Goal: Information Seeking & Learning: Learn about a topic

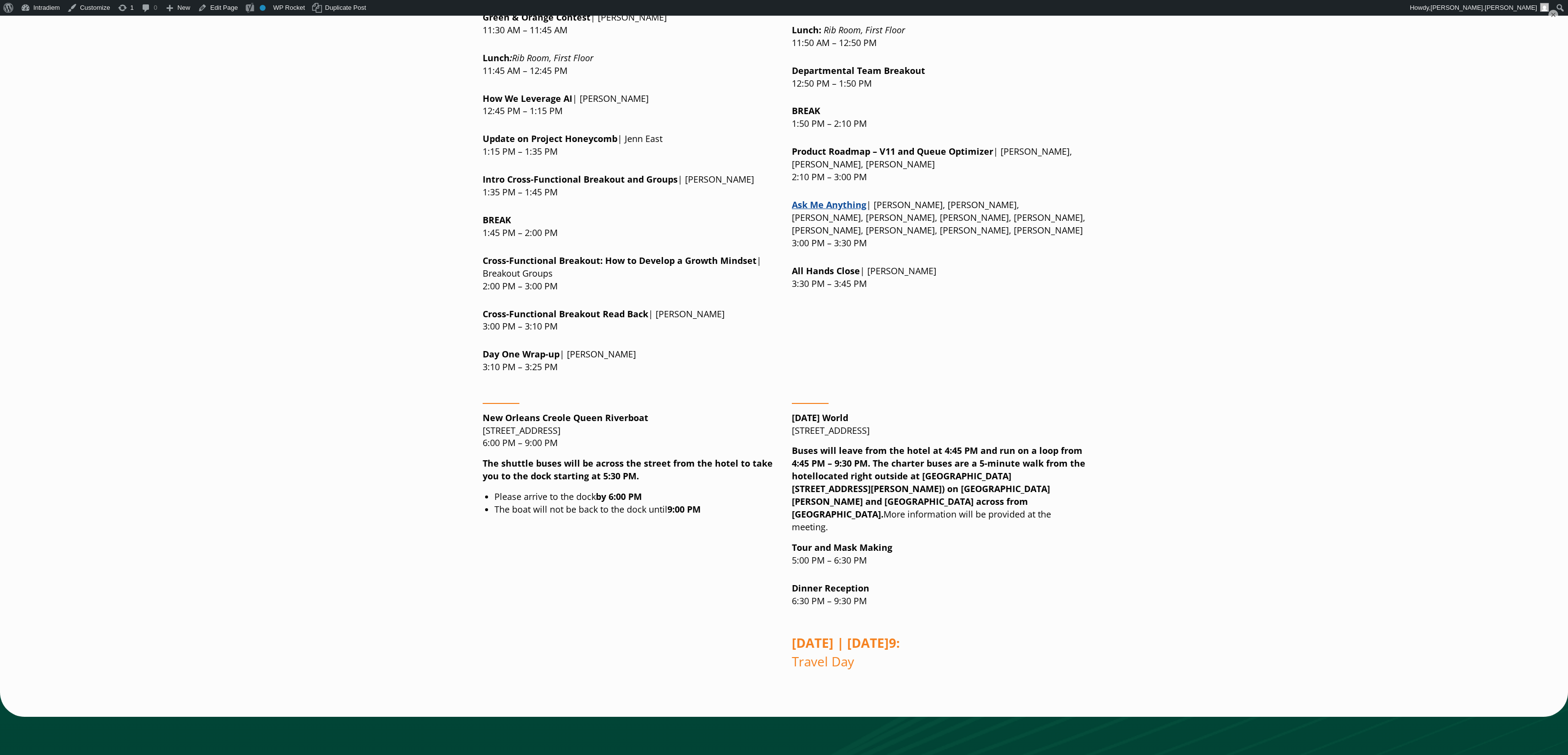
scroll to position [1302, 0]
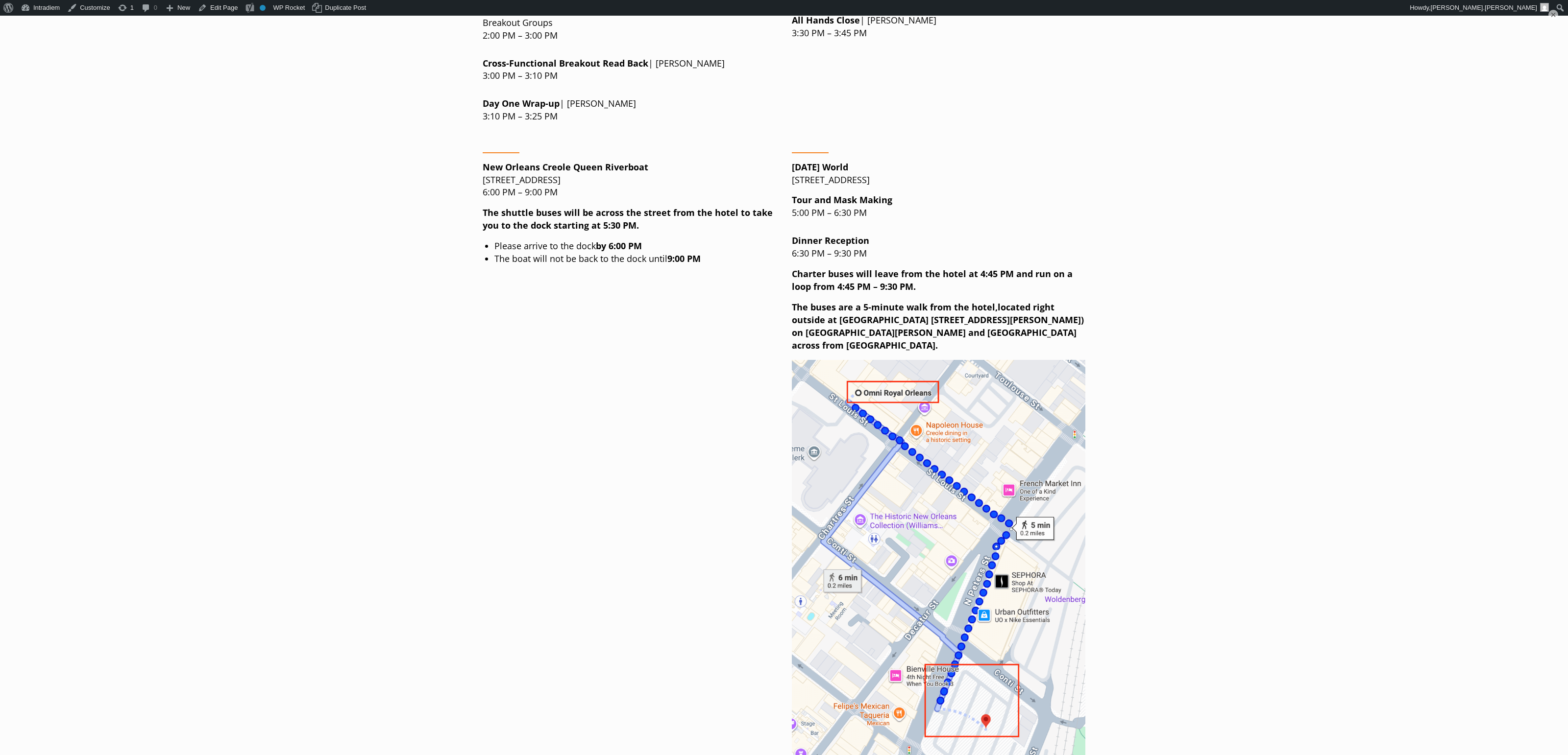
scroll to position [1556, 0]
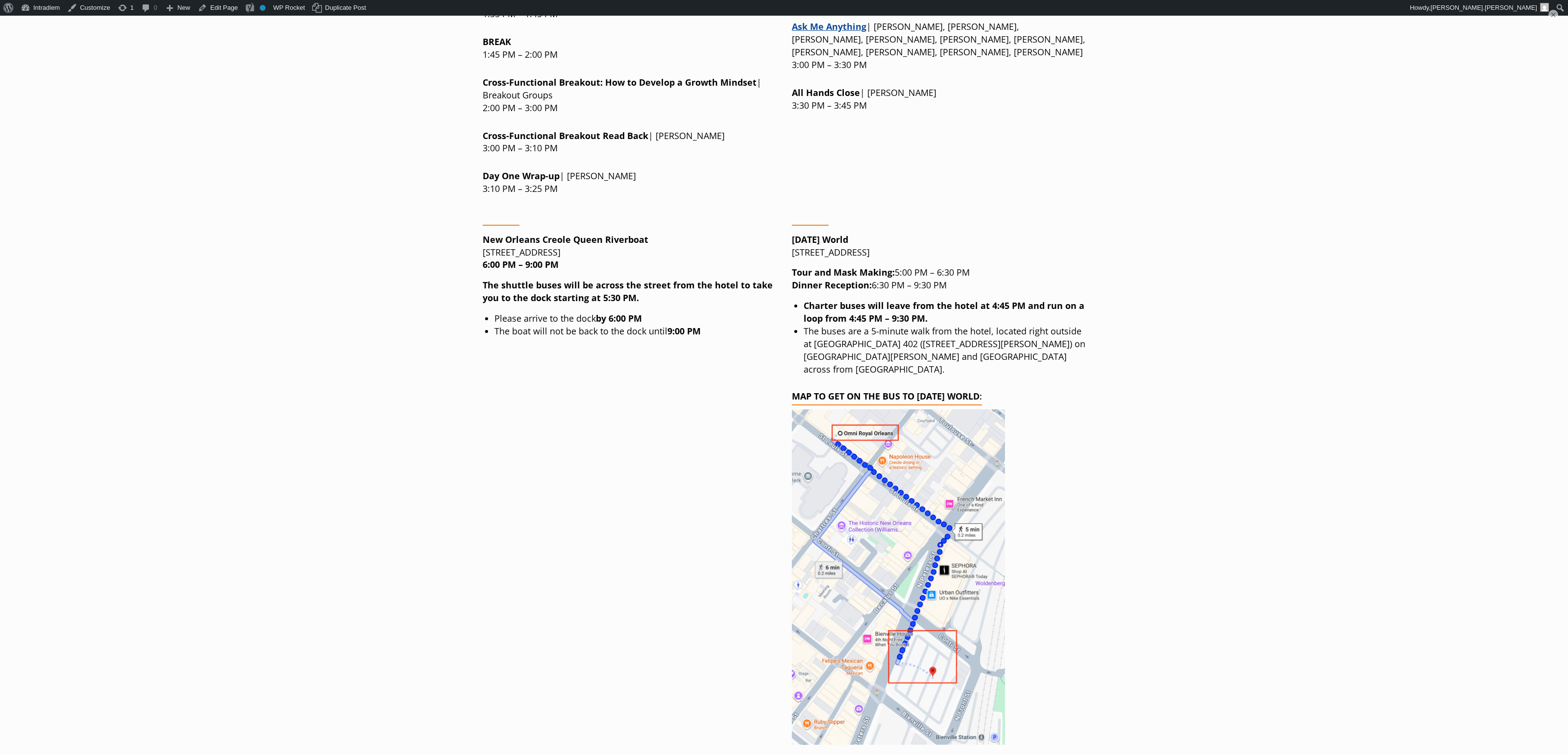
click at [940, 555] on img at bounding box center [898, 577] width 213 height 335
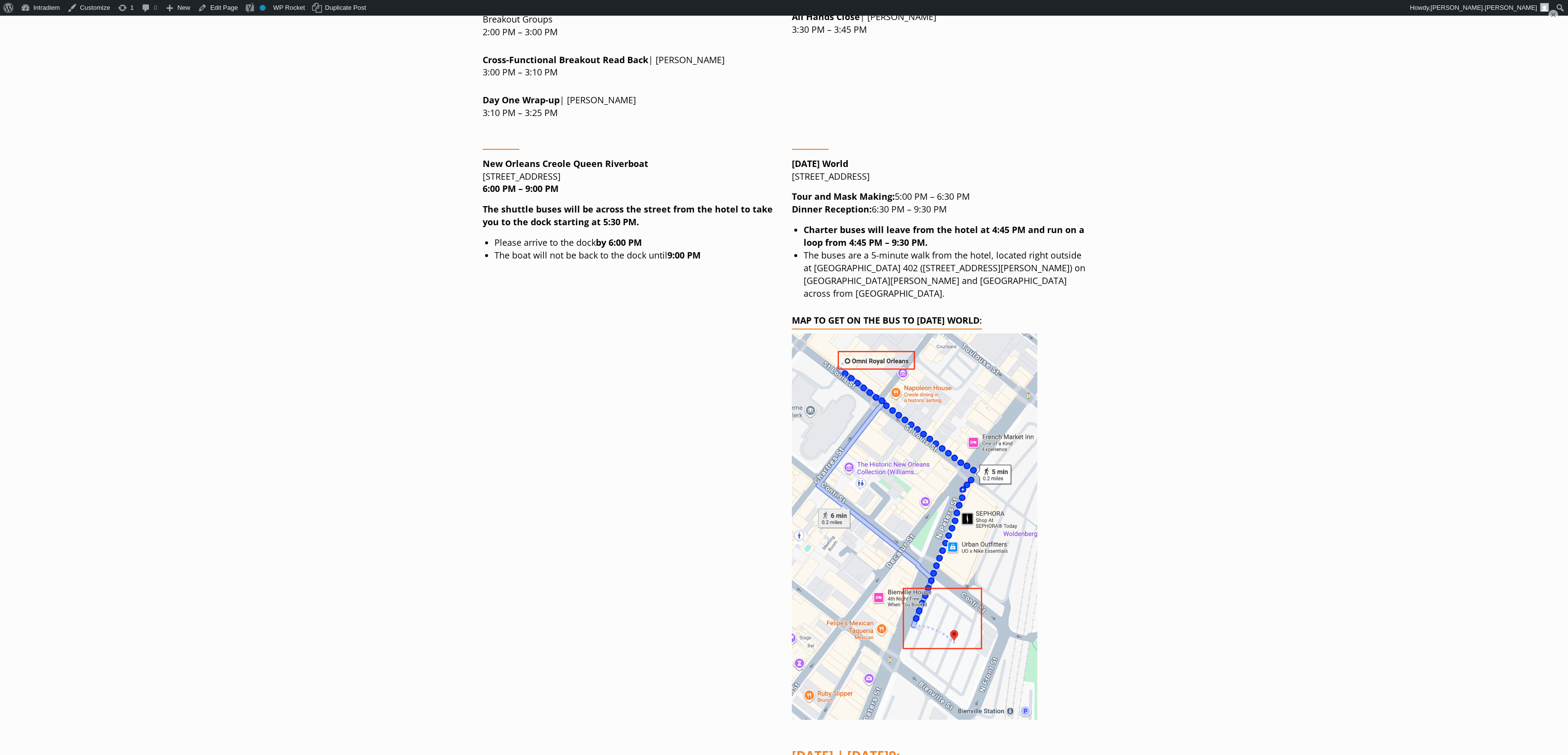
scroll to position [1560, 0]
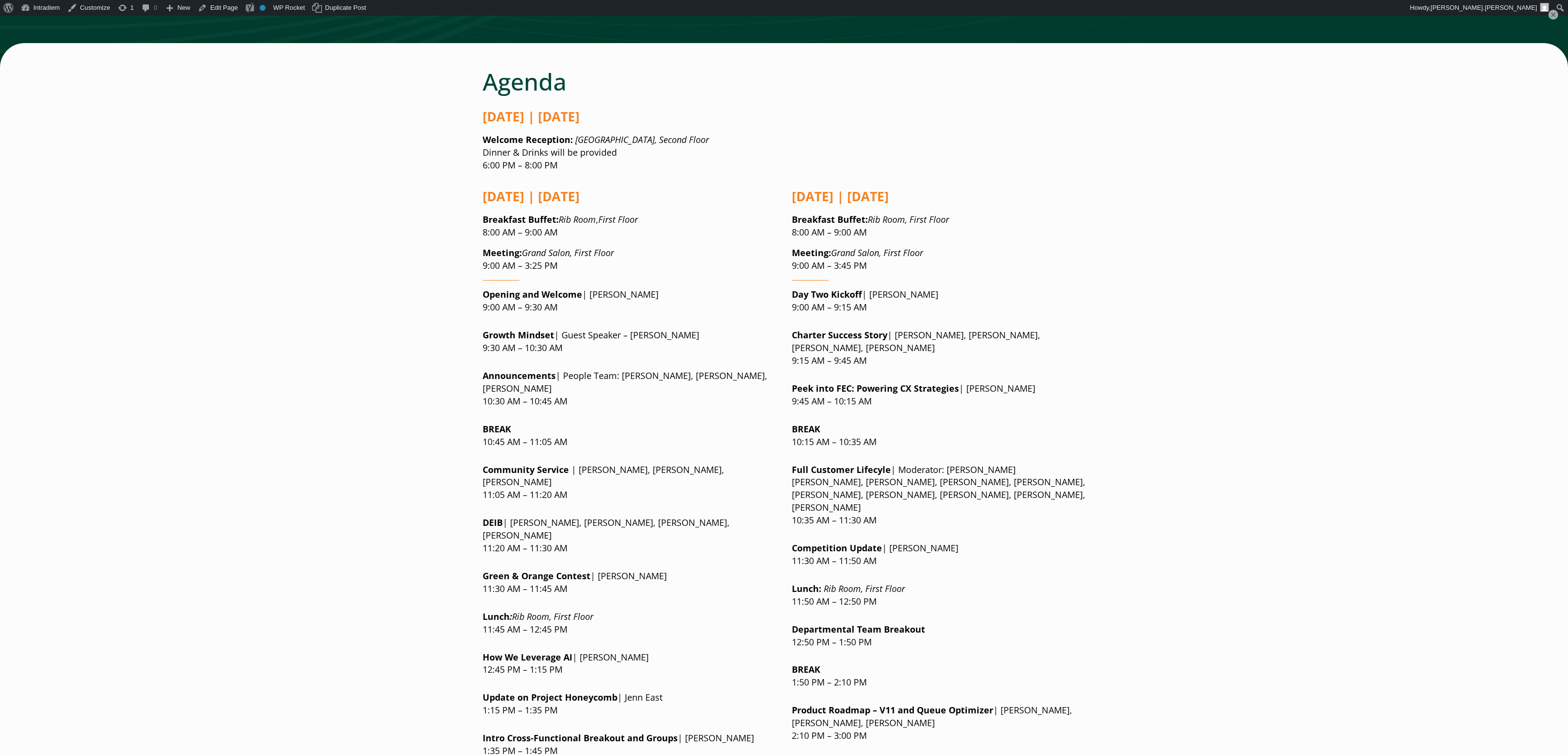
scroll to position [748, 0]
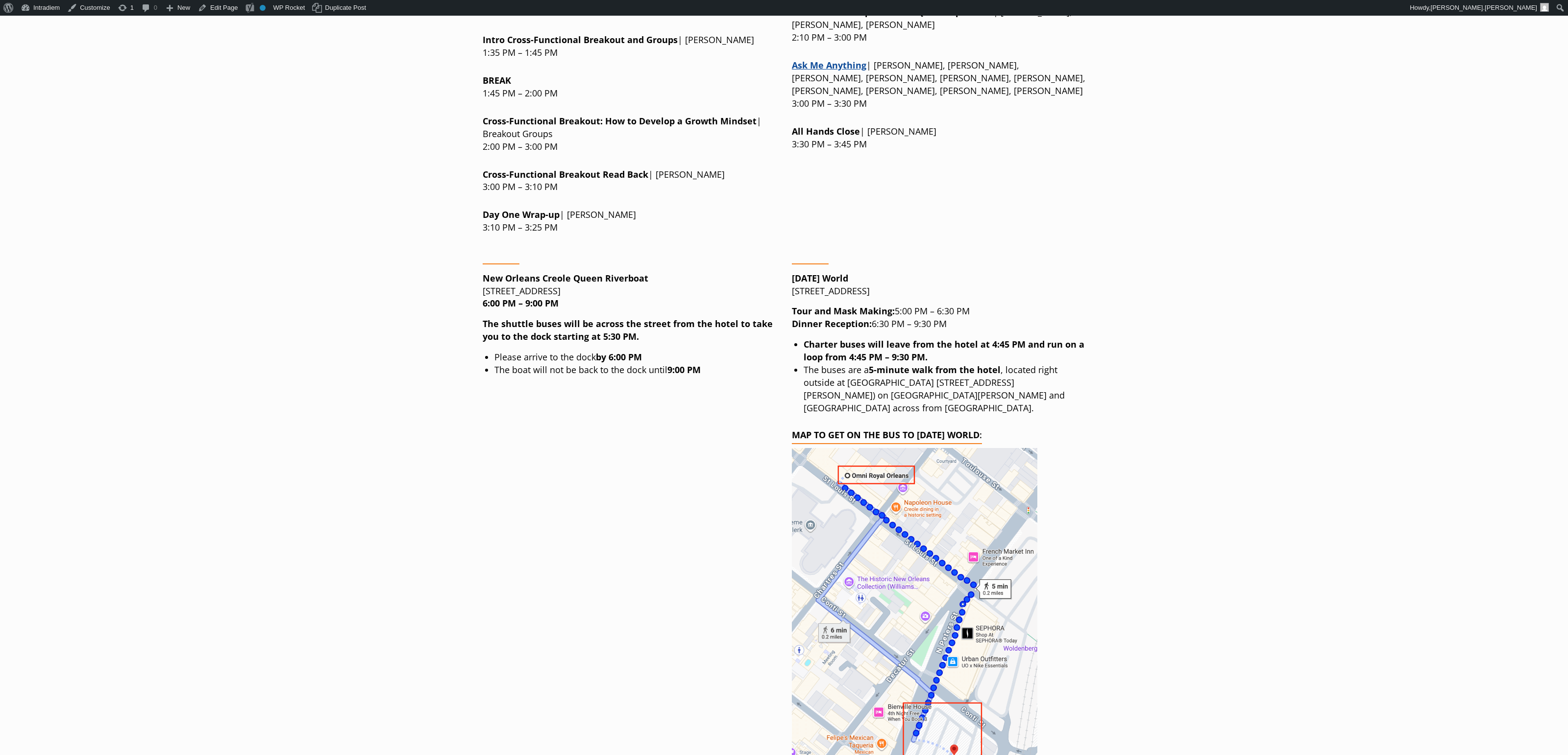
scroll to position [1435, 0]
